Goal: Check status: Check status

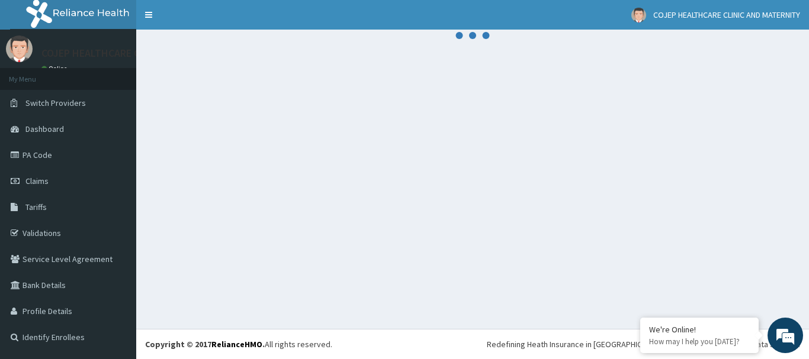
click at [61, 175] on link "Claims" at bounding box center [68, 181] width 136 height 26
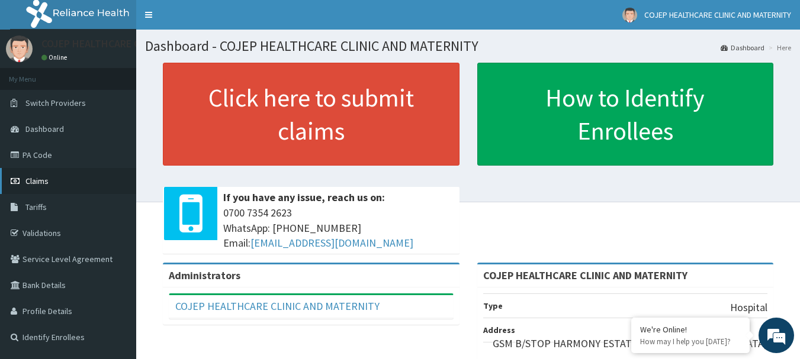
click at [82, 178] on link "Claims" at bounding box center [68, 181] width 136 height 26
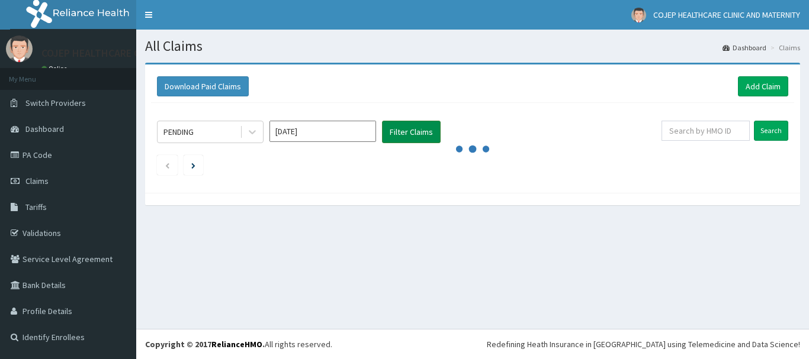
click at [408, 137] on button "Filter Claims" at bounding box center [411, 132] width 59 height 23
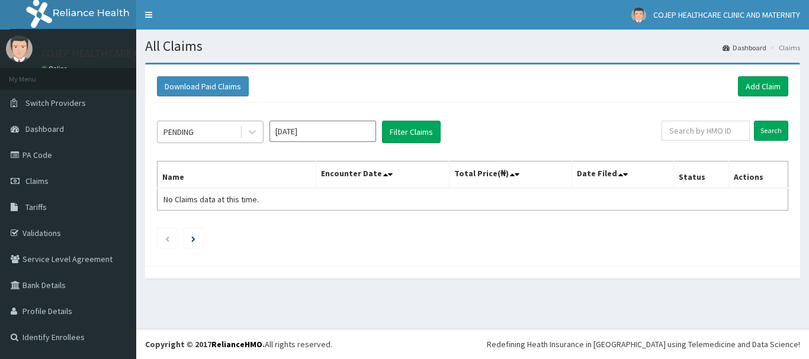
click at [217, 138] on div "PENDING" at bounding box center [199, 132] width 82 height 19
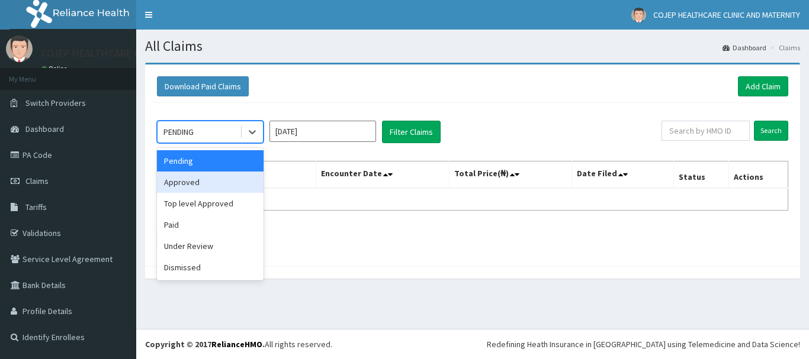
click at [208, 190] on div "Approved" at bounding box center [210, 182] width 107 height 21
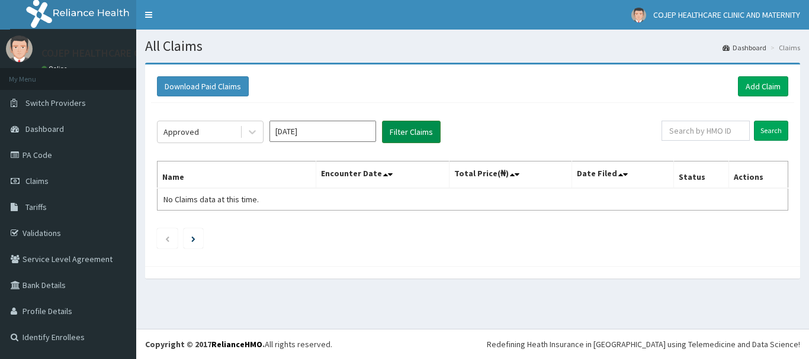
click at [400, 135] on button "Filter Claims" at bounding box center [411, 132] width 59 height 23
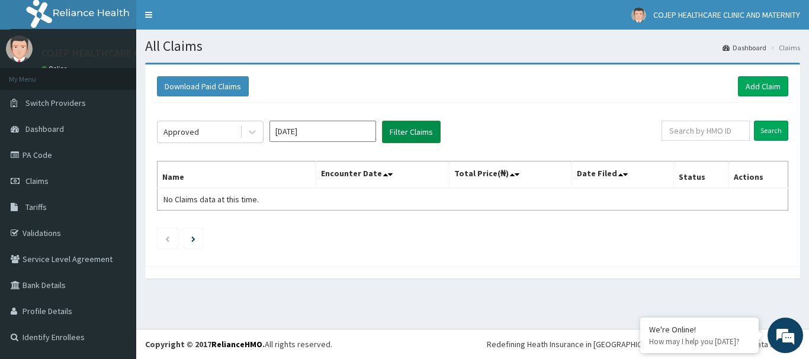
click at [415, 136] on button "Filter Claims" at bounding box center [411, 132] width 59 height 23
click at [322, 129] on input "Aug 2025" at bounding box center [322, 131] width 107 height 21
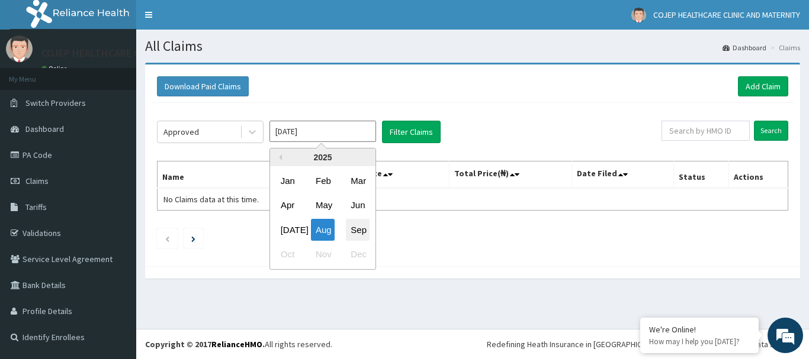
click at [348, 231] on div "Sep" at bounding box center [358, 230] width 24 height 22
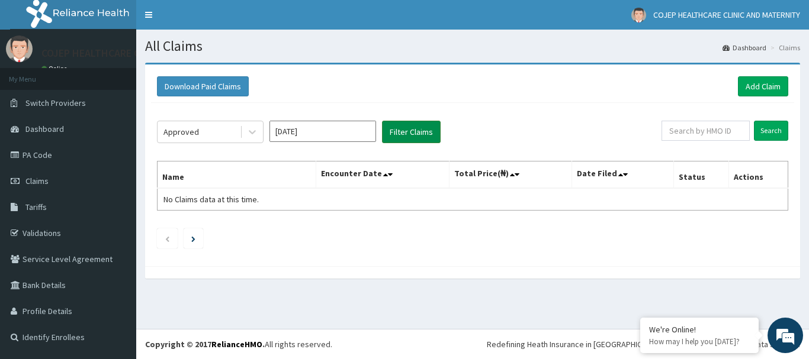
click at [411, 131] on button "Filter Claims" at bounding box center [411, 132] width 59 height 23
click at [412, 133] on button "Filter Claims" at bounding box center [411, 132] width 59 height 23
click at [415, 134] on button "Filter Claims" at bounding box center [411, 132] width 59 height 23
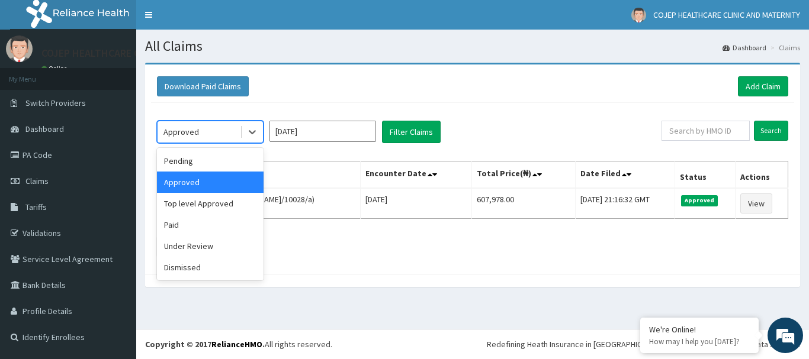
click at [186, 126] on div "Approved" at bounding box center [181, 132] width 36 height 12
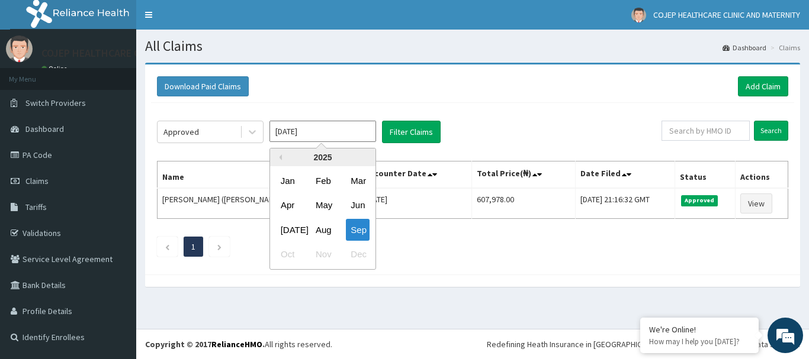
click at [296, 135] on input "Sep 2025" at bounding box center [322, 131] width 107 height 21
click at [326, 224] on div "Aug" at bounding box center [323, 230] width 24 height 22
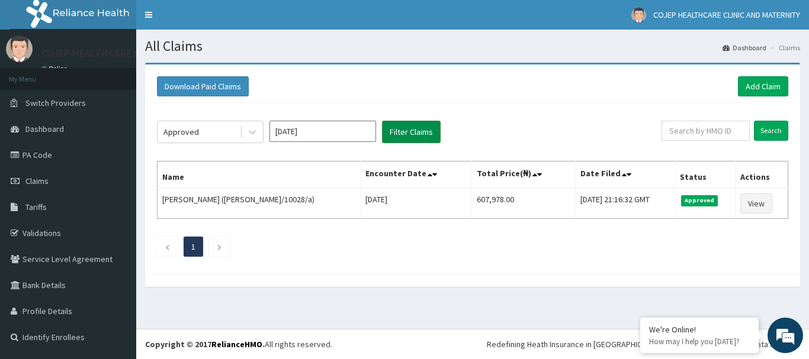
click at [409, 140] on button "Filter Claims" at bounding box center [411, 132] width 59 height 23
click at [209, 127] on div "Approved" at bounding box center [199, 132] width 82 height 19
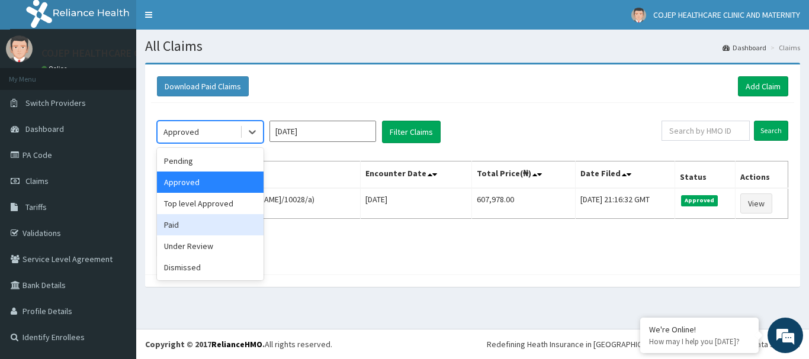
click at [195, 219] on div "Paid" at bounding box center [210, 224] width 107 height 21
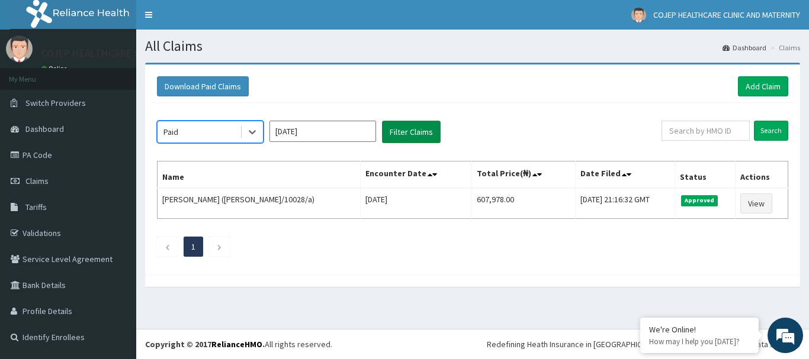
click at [403, 136] on button "Filter Claims" at bounding box center [411, 132] width 59 height 23
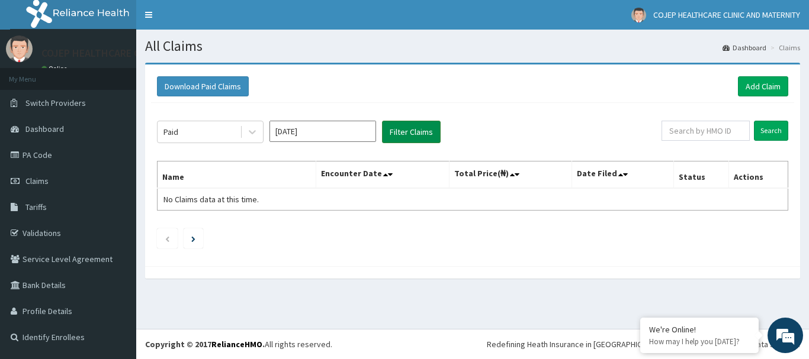
click at [414, 137] on button "Filter Claims" at bounding box center [411, 132] width 59 height 23
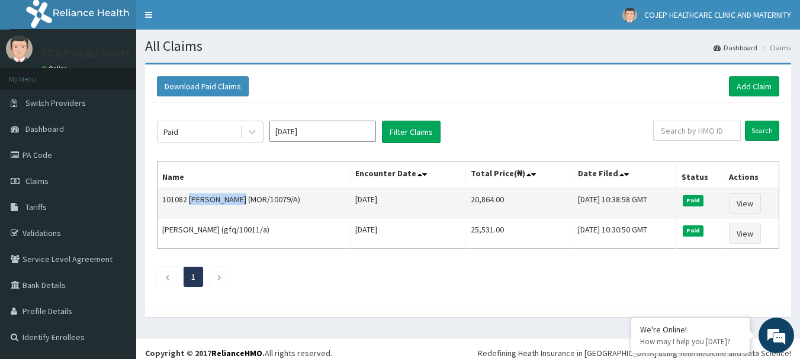
drag, startPoint x: 240, startPoint y: 203, endPoint x: 191, endPoint y: 203, distance: 49.7
click at [191, 203] on td "101082 Victor Omoruyi (MOR/10079/A)" at bounding box center [254, 203] width 193 height 31
copy td "Victor Omoruy"
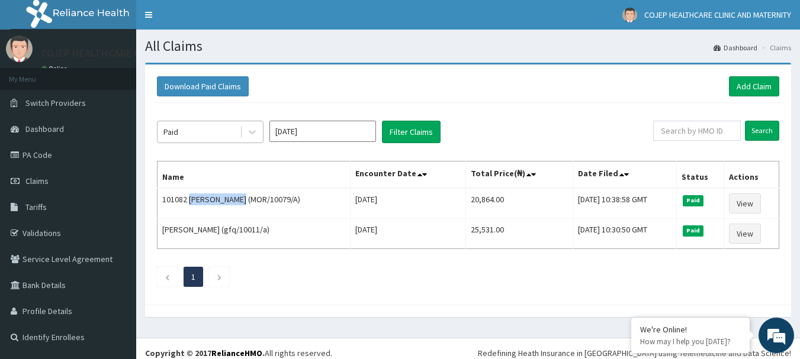
click at [217, 136] on div "Paid" at bounding box center [199, 132] width 82 height 19
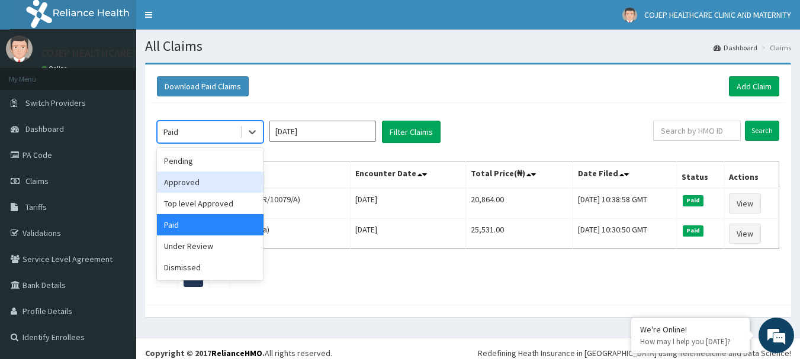
click at [319, 139] on input "Aug 2025" at bounding box center [322, 131] width 107 height 21
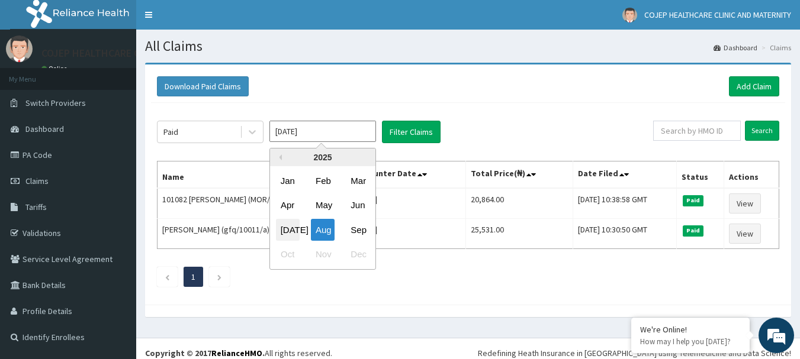
click at [293, 230] on div "Jul" at bounding box center [288, 230] width 24 height 22
type input "Jul 2025"
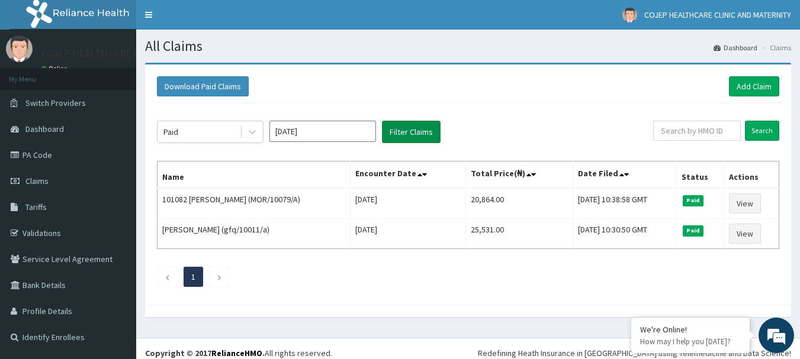
click at [407, 139] on button "Filter Claims" at bounding box center [411, 132] width 59 height 23
click at [408, 137] on button "Filter Claims" at bounding box center [411, 132] width 59 height 23
click at [402, 135] on button "Filter Claims" at bounding box center [411, 132] width 59 height 23
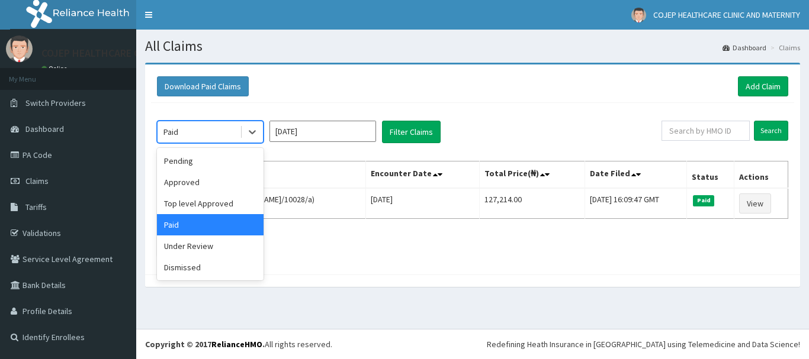
click at [227, 138] on div "Paid" at bounding box center [199, 132] width 82 height 19
click at [223, 244] on div "Under Review" at bounding box center [210, 246] width 107 height 21
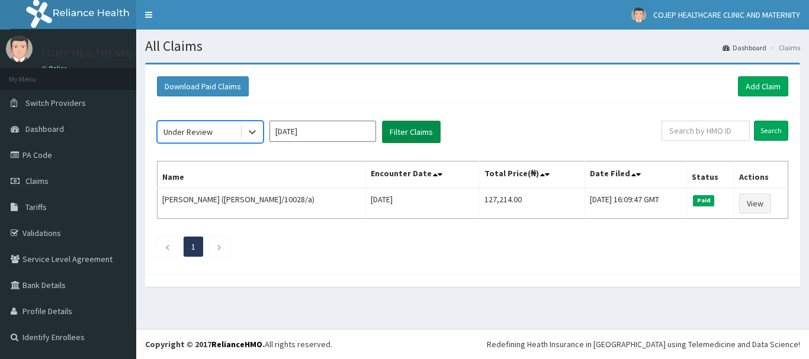
click at [394, 136] on button "Filter Claims" at bounding box center [411, 132] width 59 height 23
click at [418, 136] on button "Filter Claims" at bounding box center [411, 132] width 59 height 23
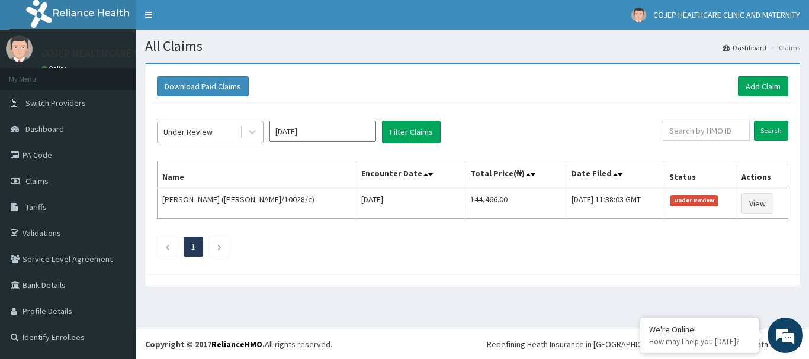
click at [206, 132] on div "Under Review" at bounding box center [187, 132] width 49 height 12
